Goal: Information Seeking & Learning: Find specific fact

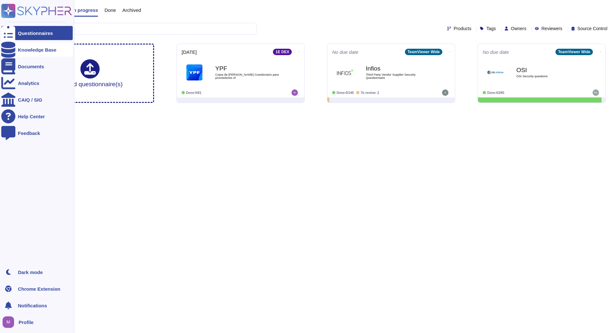
click at [24, 51] on div "Knowledge Base" at bounding box center [37, 49] width 38 height 5
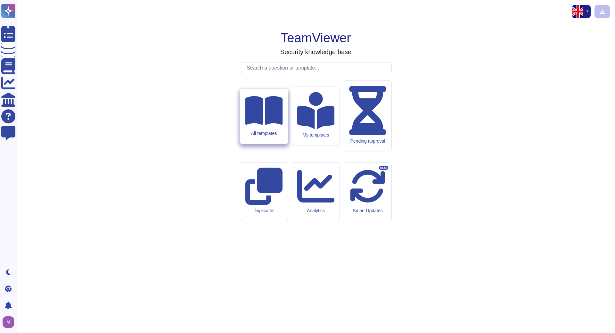
click at [270, 144] on div "All templates" at bounding box center [264, 116] width 48 height 55
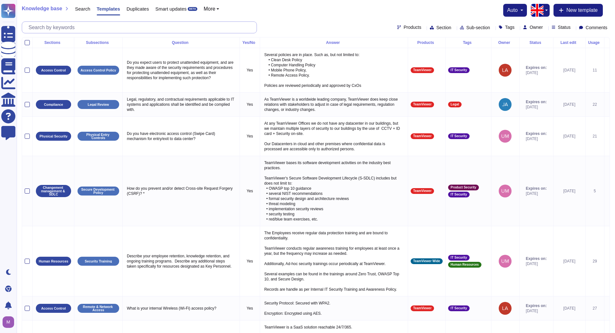
click at [153, 24] on input "text" at bounding box center [140, 27] width 231 height 11
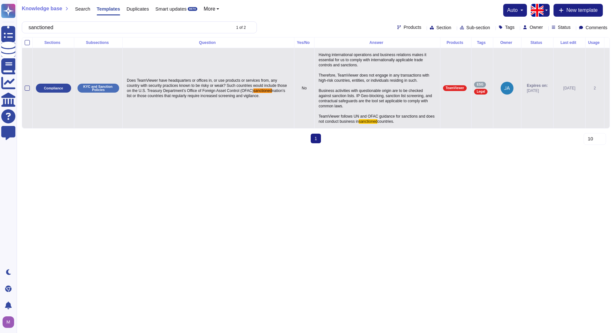
type input "sanctioned"
click at [346, 88] on p "Having international operations and business relations makes it essential for u…" at bounding box center [377, 88] width 120 height 75
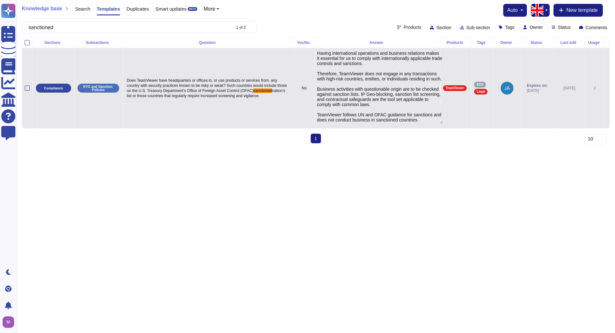
type textarea "Having international operations and business relations makes it essential for u…"
click at [369, 92] on textarea "Having international operations and business relations makes it essential for u…" at bounding box center [380, 87] width 126 height 73
click at [368, 78] on textarea "Having international operations and business relations makes it essential for u…" at bounding box center [380, 87] width 126 height 73
click at [324, 90] on textarea "Having international operations and business relations makes it essential for u…" at bounding box center [380, 87] width 126 height 73
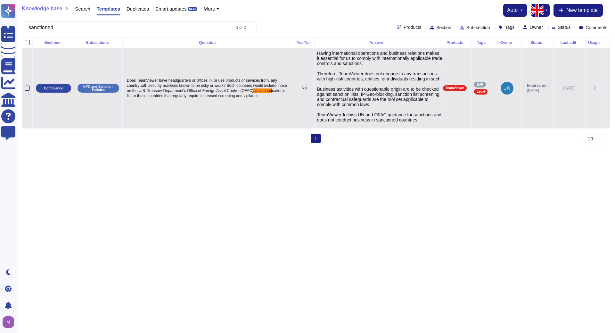
click at [323, 94] on textarea "Having international operations and business relations makes it essential for u…" at bounding box center [380, 87] width 126 height 73
click at [320, 99] on textarea "Having international operations and business relations makes it essential for u…" at bounding box center [380, 87] width 126 height 73
click at [322, 105] on textarea "Having international operations and business relations makes it essential for u…" at bounding box center [380, 87] width 126 height 73
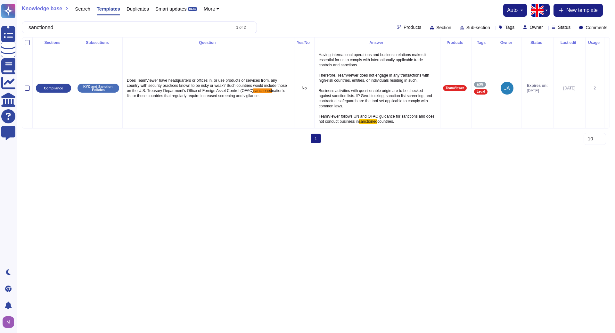
click at [388, 148] on html "Questionnaires Knowledge Base Documents Analytics CAIQ / SIG Help Center Feedba…" at bounding box center [307, 74] width 615 height 148
click at [362, 148] on html "Questionnaires Knowledge Base Documents Analytics CAIQ / SIG Help Center Feedba…" at bounding box center [307, 74] width 615 height 148
click at [262, 129] on div "Sections Subsections Question Yes/No Answer Products Tags Owner Status Last edi…" at bounding box center [316, 92] width 588 height 111
